Goal: Task Accomplishment & Management: Use online tool/utility

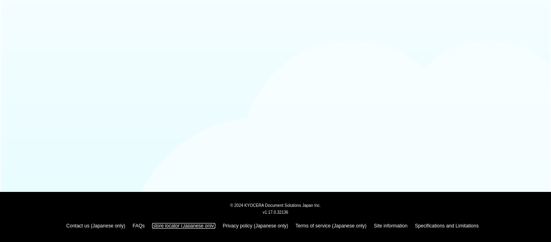
click at [175, 224] on link "Store locator (Japanese only)" at bounding box center [183, 226] width 63 height 6
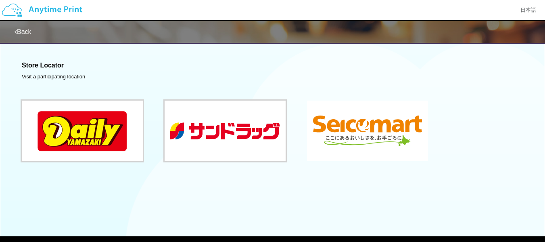
click at [349, 143] on button at bounding box center [367, 130] width 121 height 61
click at [24, 31] on link "Back" at bounding box center [23, 31] width 17 height 7
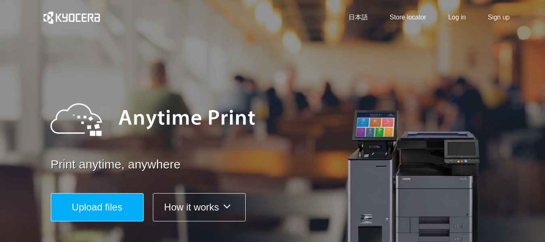
click at [109, 206] on span "Upload files" at bounding box center [97, 206] width 50 height 11
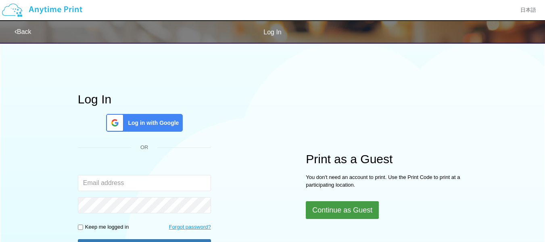
click at [337, 205] on button "Continue as Guest" at bounding box center [342, 210] width 73 height 18
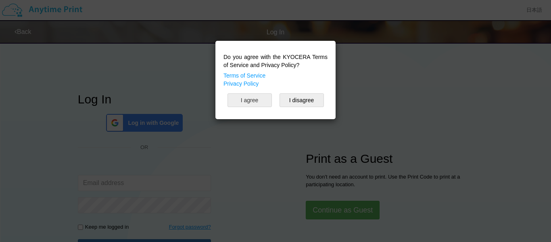
click at [256, 95] on button "I agree" at bounding box center [250, 100] width 44 height 14
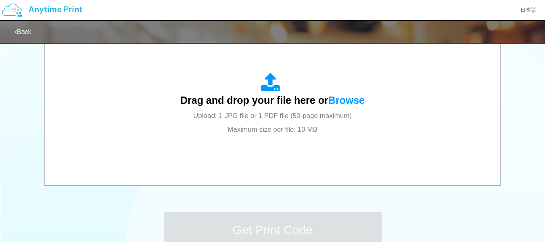
scroll to position [287, 0]
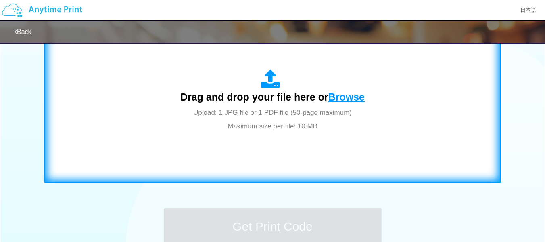
click at [350, 97] on span "Browse" at bounding box center [347, 96] width 36 height 11
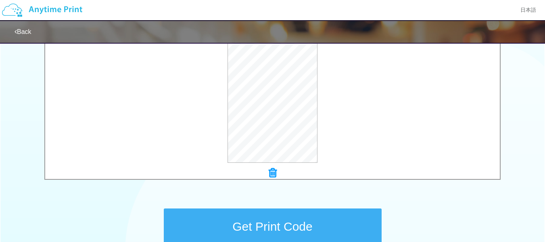
click at [312, 229] on button "Get Print Code" at bounding box center [273, 226] width 218 height 36
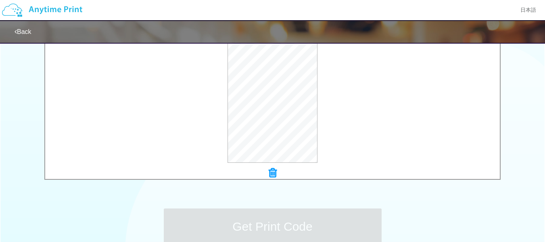
scroll to position [0, 0]
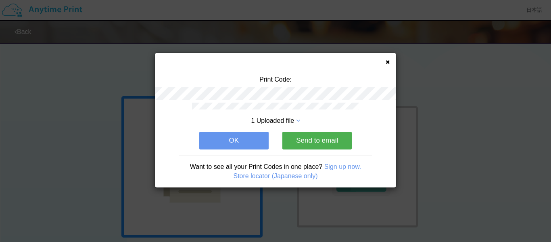
click at [326, 139] on button "Send to email" at bounding box center [316, 141] width 69 height 18
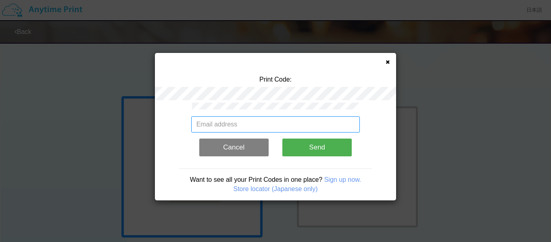
click at [250, 124] on input "email" at bounding box center [275, 124] width 169 height 16
type input "dglscx3@gmail.com"
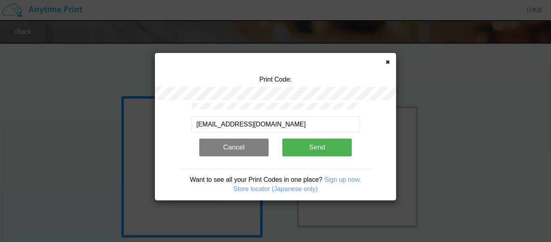
click at [316, 145] on button "Send" at bounding box center [316, 147] width 69 height 18
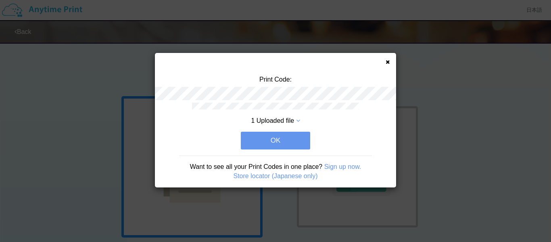
click at [294, 141] on button "OK" at bounding box center [275, 141] width 69 height 18
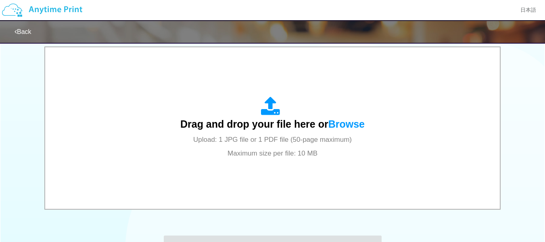
scroll to position [259, 0]
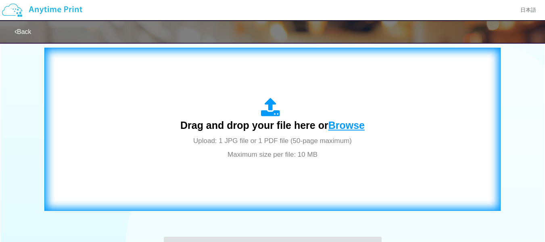
click at [354, 123] on span "Browse" at bounding box center [347, 124] width 36 height 11
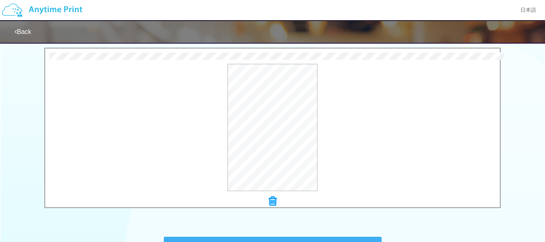
scroll to position [372, 0]
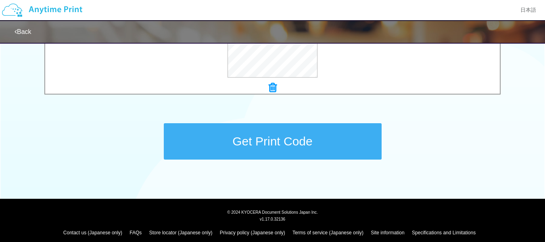
click at [288, 143] on button "Get Print Code" at bounding box center [273, 141] width 218 height 36
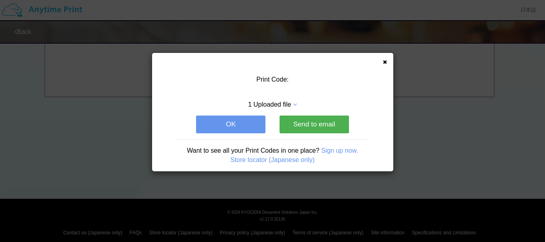
scroll to position [0, 0]
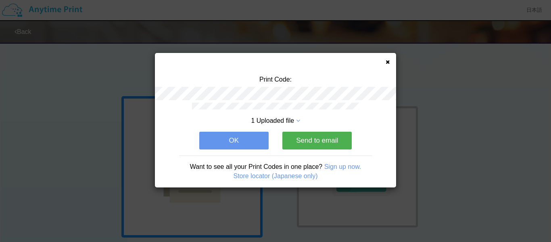
click at [302, 142] on button "Send to email" at bounding box center [316, 141] width 69 height 18
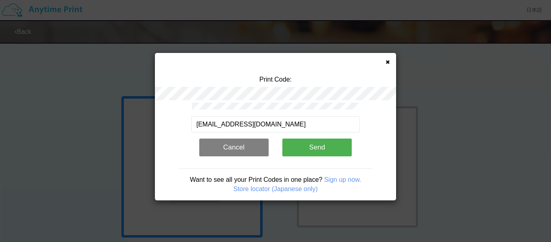
click at [323, 154] on button "Send" at bounding box center [316, 147] width 69 height 18
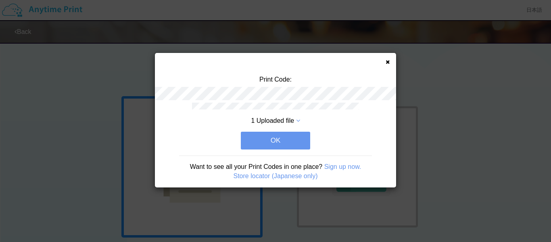
click at [285, 142] on button "OK" at bounding box center [275, 141] width 69 height 18
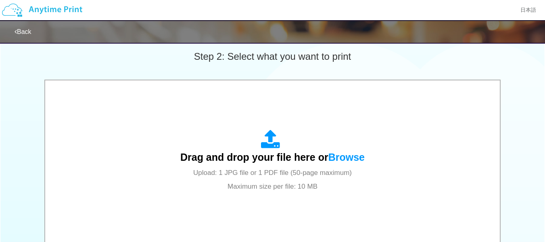
scroll to position [278, 0]
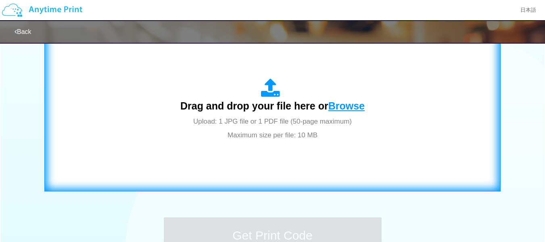
click at [347, 109] on span "Browse" at bounding box center [347, 105] width 36 height 11
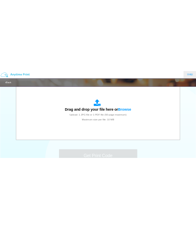
scroll to position [320, 0]
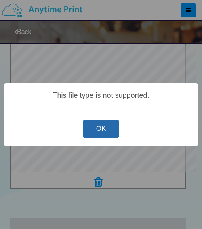
click at [102, 132] on button "OK" at bounding box center [101, 129] width 36 height 18
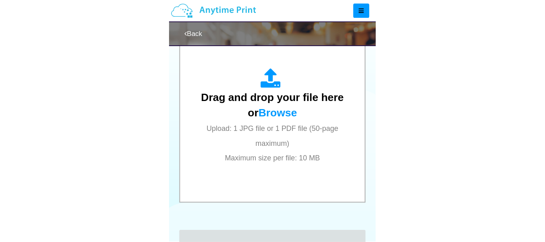
scroll to position [278, 0]
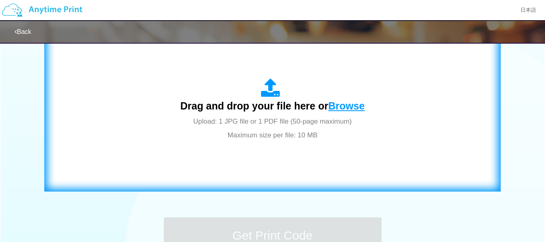
click at [339, 104] on span "Browse" at bounding box center [347, 105] width 36 height 11
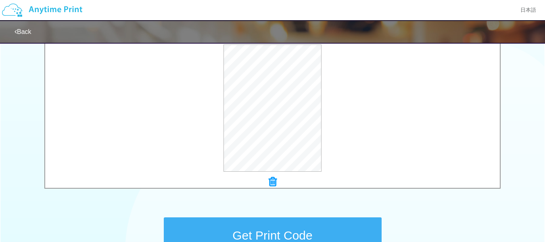
scroll to position [372, 0]
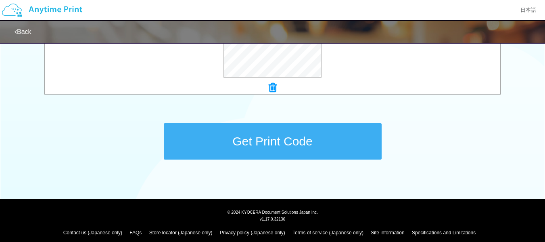
click at [319, 146] on button "Get Print Code" at bounding box center [273, 141] width 218 height 36
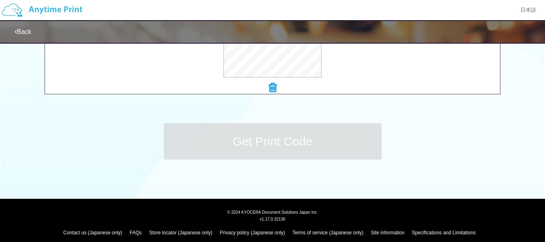
scroll to position [0, 0]
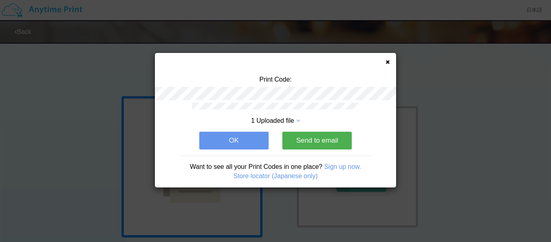
click at [319, 146] on button "Send to email" at bounding box center [316, 141] width 69 height 18
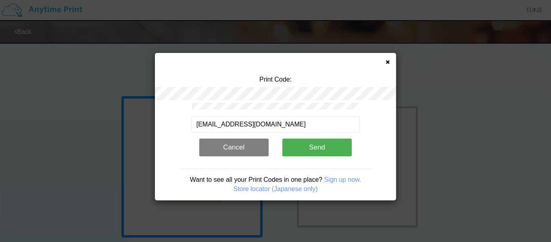
click at [319, 150] on button "Send" at bounding box center [316, 147] width 69 height 18
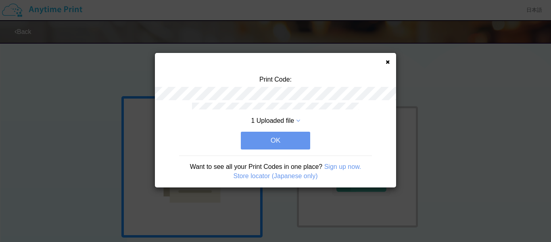
click at [285, 132] on button "OK" at bounding box center [275, 141] width 69 height 18
